Goal: Book appointment/travel/reservation

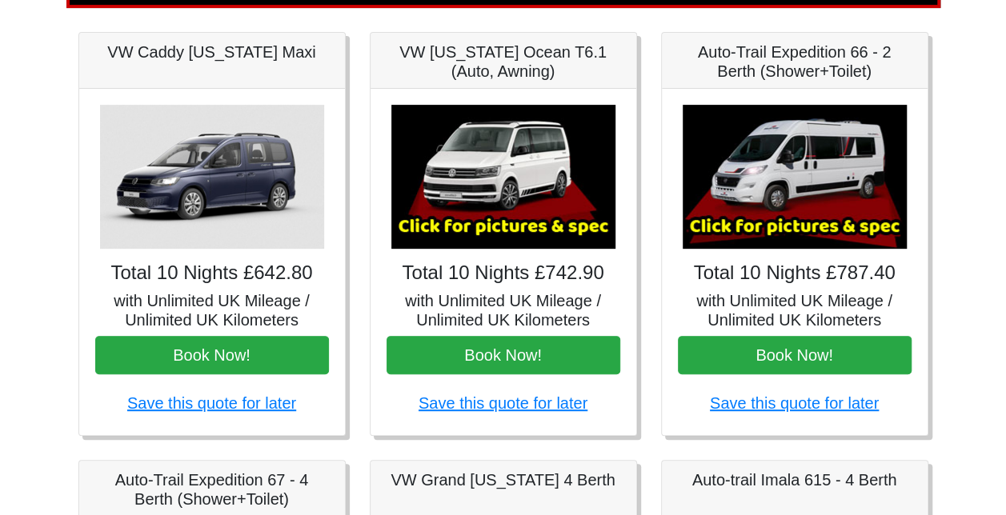
scroll to position [198, 0]
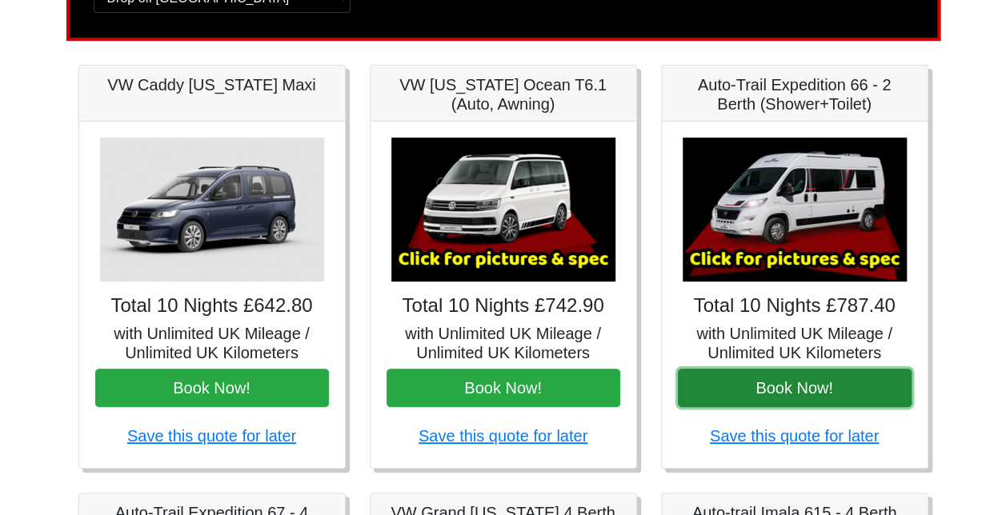
click at [792, 386] on button "Book Now!" at bounding box center [795, 388] width 234 height 38
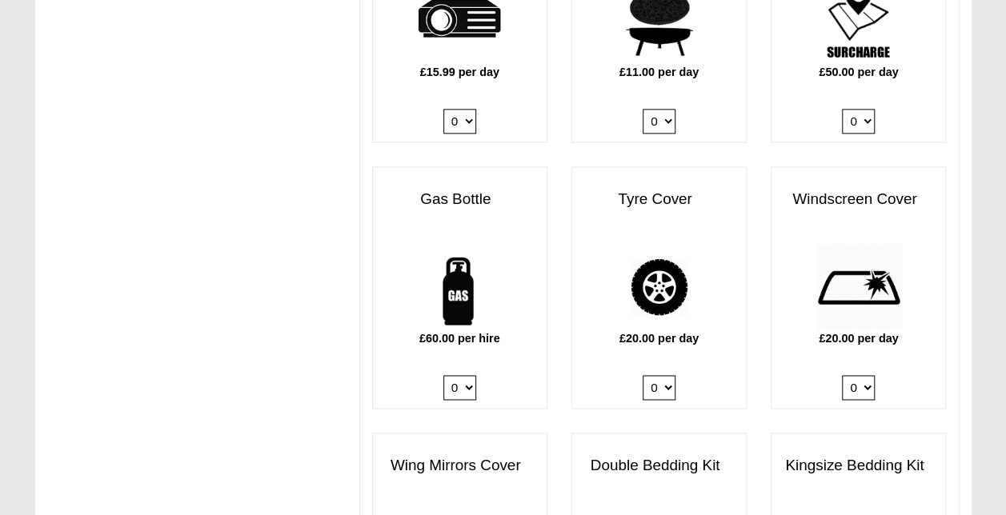
scroll to position [1029, 0]
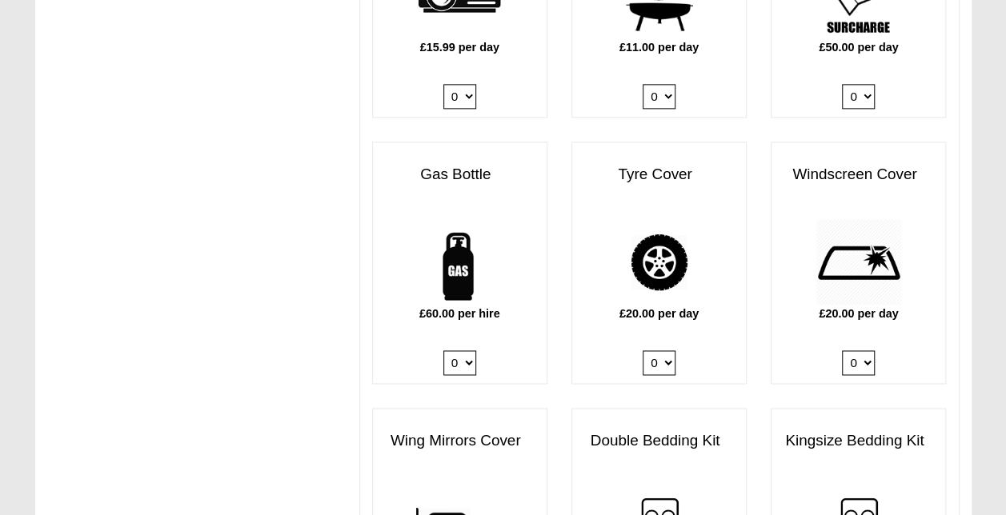
click at [465, 350] on select "0 1" at bounding box center [459, 362] width 33 height 25
select select "Gas Bottle x QTY 1 @ 60.00 GBP per hire."
click at [443, 350] on select "0 1" at bounding box center [459, 362] width 33 height 25
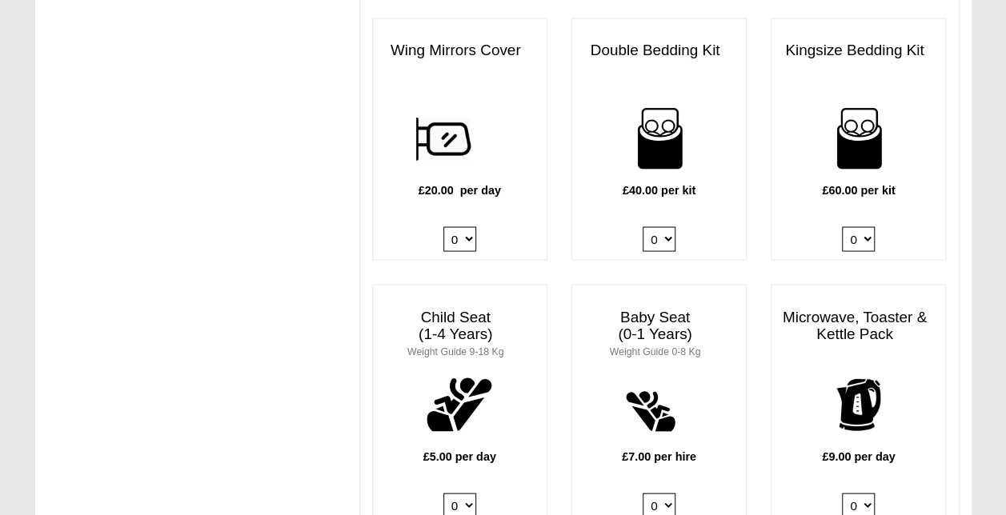
scroll to position [1429, 0]
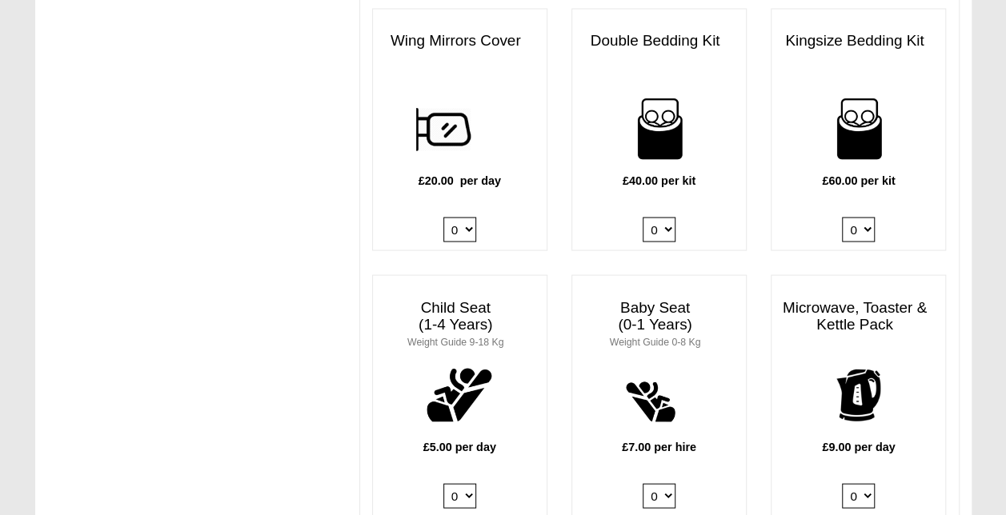
click at [667, 217] on select "0 1 2 3 4" at bounding box center [659, 229] width 33 height 25
select select "Double Bedding Kit x QTY 1 @ 40.00 GBP per kit."
click at [643, 217] on select "0 1 2 3 4" at bounding box center [659, 229] width 33 height 25
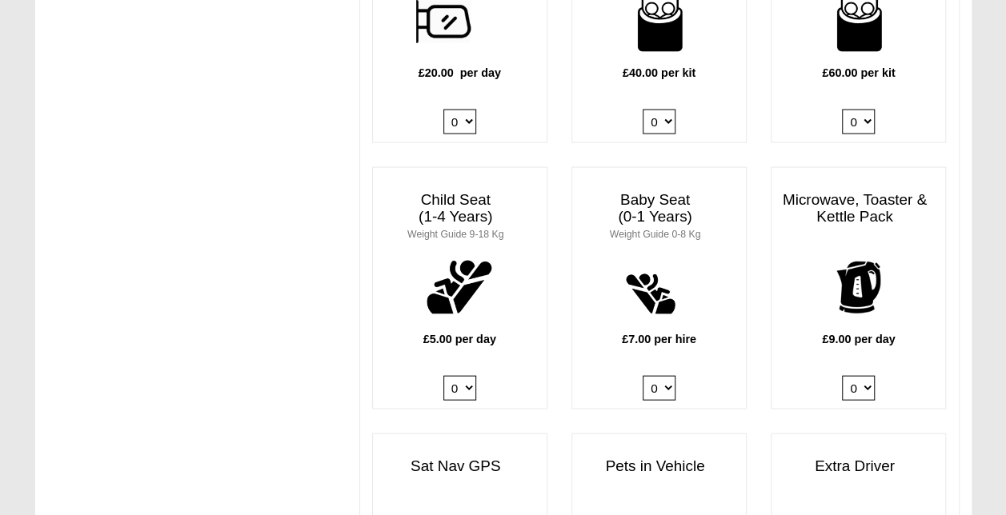
scroll to position [1589, 0]
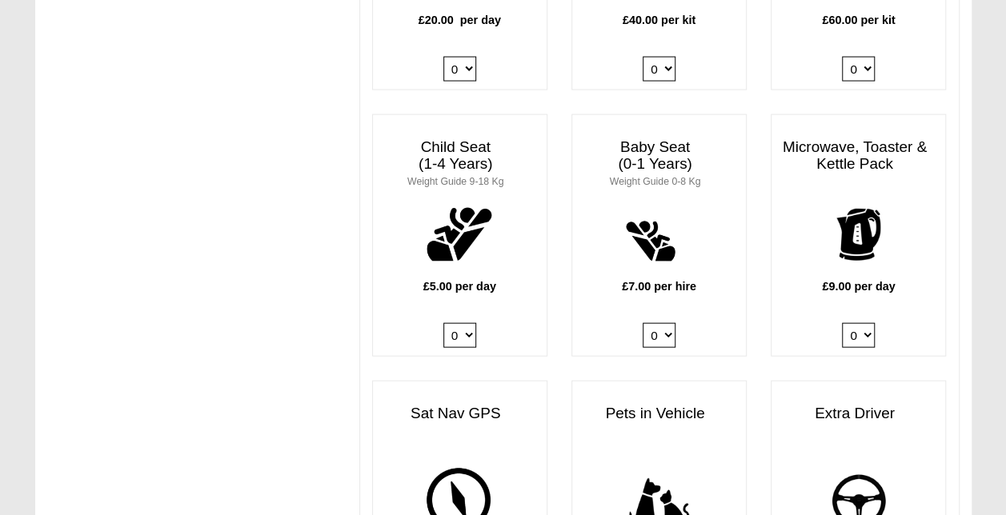
click at [863, 323] on select "0 1" at bounding box center [858, 335] width 33 height 25
select select "Kitchen Pack x QTY 1 @ 9.00 GBP per day."
click at [842, 323] on select "0 1" at bounding box center [858, 335] width 33 height 25
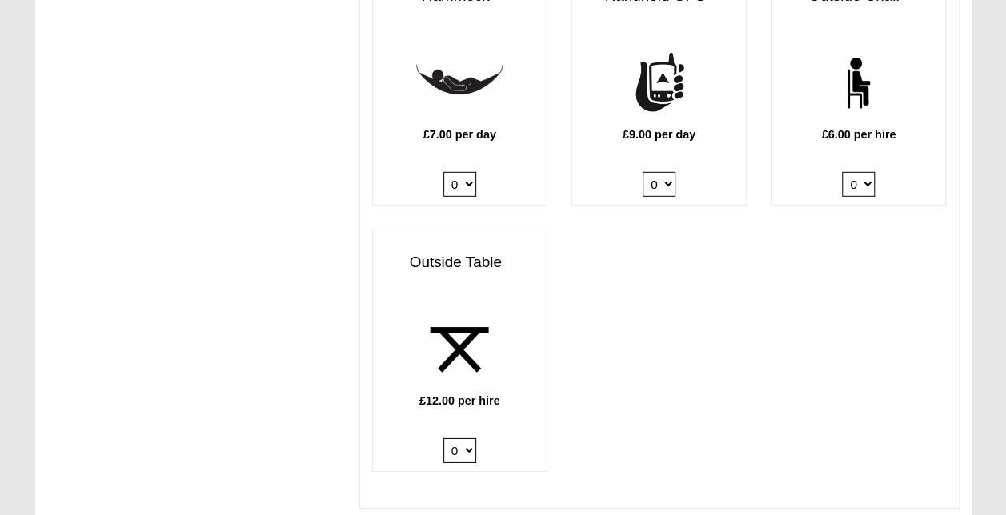
scroll to position [2309, 0]
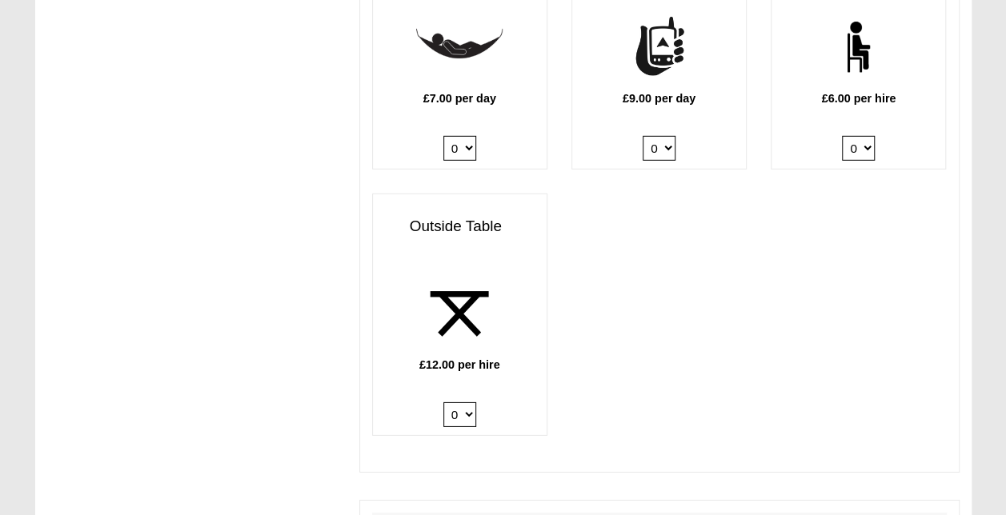
click at [874, 136] on select "0 1 2 3 4 5 6" at bounding box center [858, 148] width 33 height 25
select select "Outside Chair x QTY 2 @ 6.00 GBP per hire."
click at [842, 136] on select "0 1 2 3 4 5 6" at bounding box center [858, 148] width 33 height 25
click at [469, 402] on select "0 1 2" at bounding box center [459, 414] width 33 height 25
select select "Outside Table x QTY 1 @ 12.00 GBP per hire."
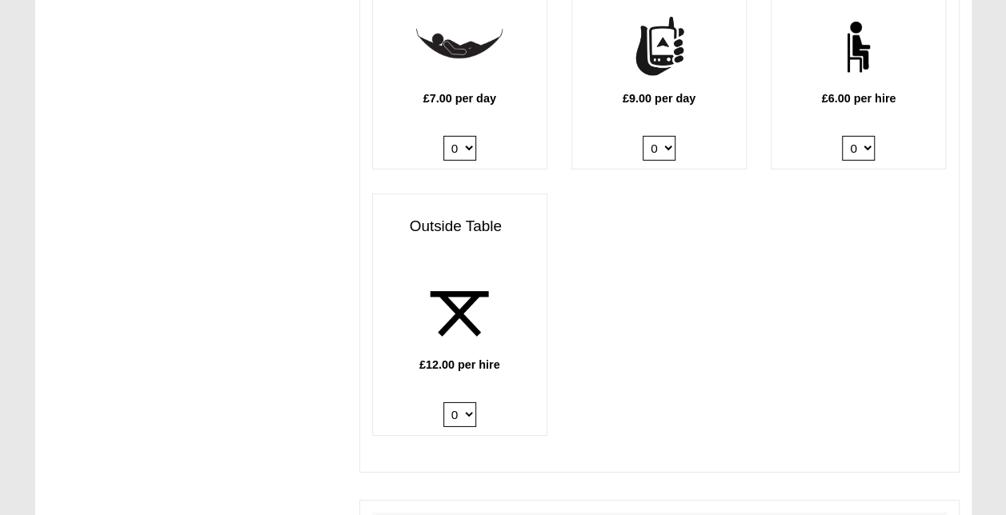
click at [443, 402] on select "0 1 2" at bounding box center [459, 414] width 33 height 25
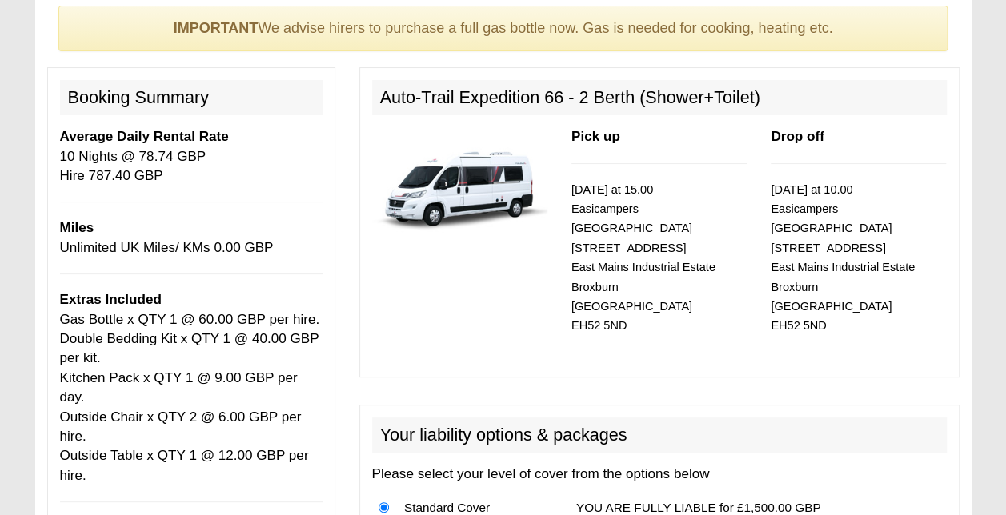
scroll to position [80, 0]
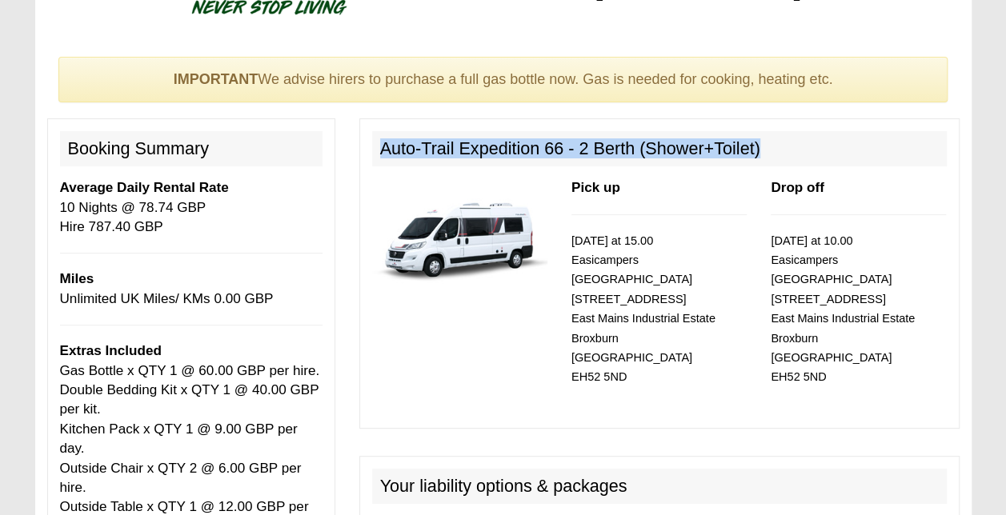
drag, startPoint x: 381, startPoint y: 147, endPoint x: 791, endPoint y: 132, distance: 410.0
click at [791, 132] on h2 "Auto-Trail Expedition 66 - 2 Berth (Shower+Toilet)" at bounding box center [659, 148] width 575 height 35
copy h2 "Auto-Trail Expedition 66 - 2 Berth (Shower+Toilet)"
